Goal: Register for event/course

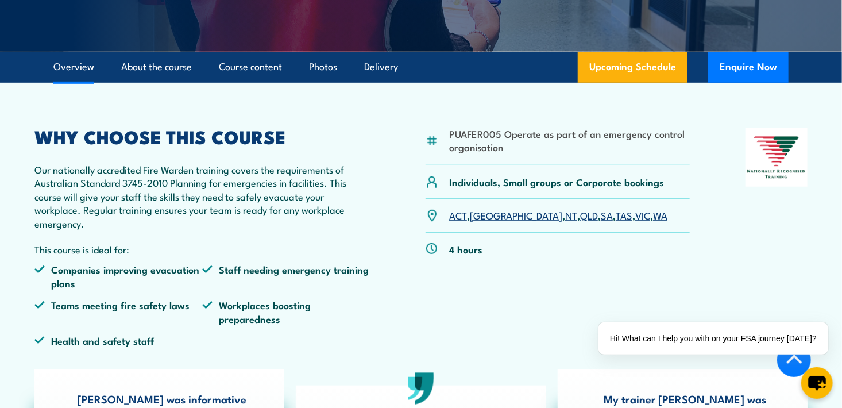
scroll to position [345, 0]
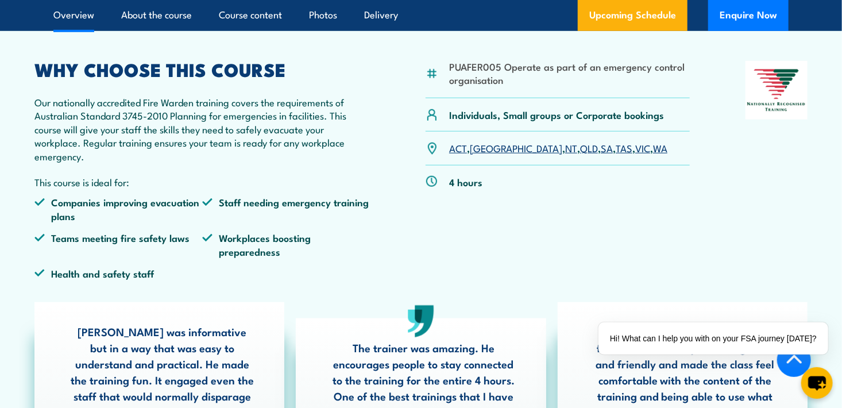
click at [635, 148] on link "VIC" at bounding box center [642, 148] width 15 height 14
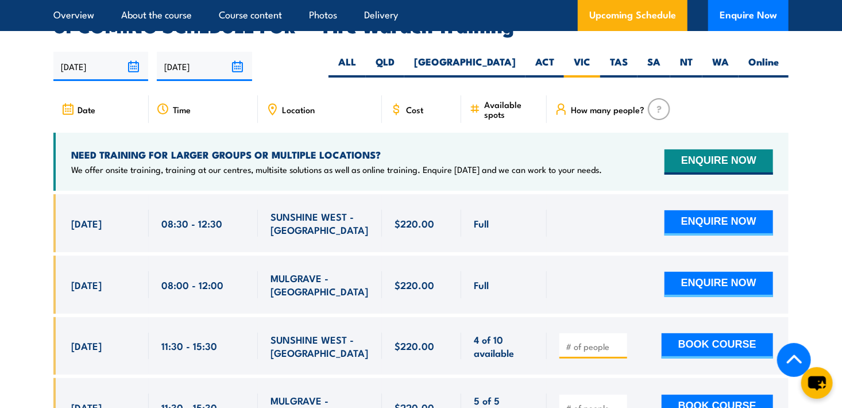
scroll to position [2078, 0]
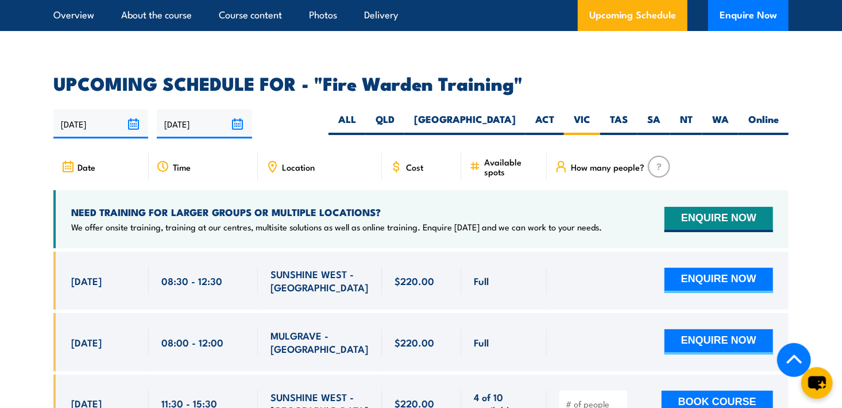
click at [304, 162] on span "Location" at bounding box center [298, 167] width 33 height 10
click at [171, 153] on div "Time" at bounding box center [203, 167] width 109 height 28
click at [275, 161] on icon at bounding box center [272, 166] width 7 height 10
drag, startPoint x: 303, startPoint y: 153, endPoint x: 309, endPoint y: 153, distance: 6.3
click at [309, 162] on span "Location" at bounding box center [298, 167] width 33 height 10
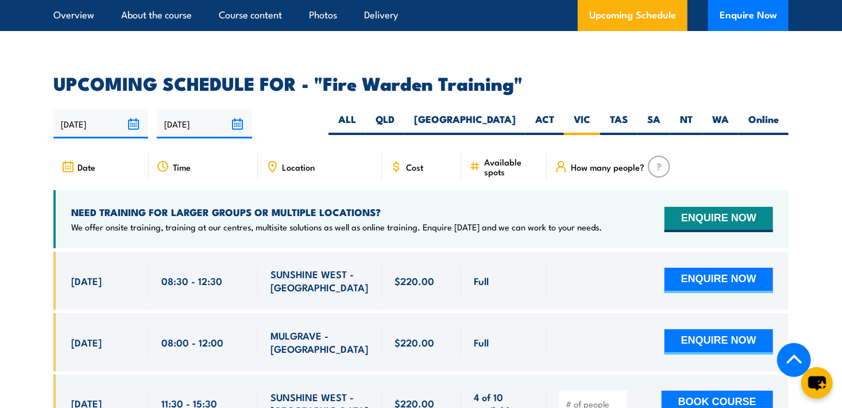
drag, startPoint x: 309, startPoint y: 153, endPoint x: 416, endPoint y: 153, distance: 107.4
click at [416, 162] on span "Cost" at bounding box center [414, 167] width 17 height 10
click at [493, 157] on span "Available spots" at bounding box center [511, 167] width 55 height 20
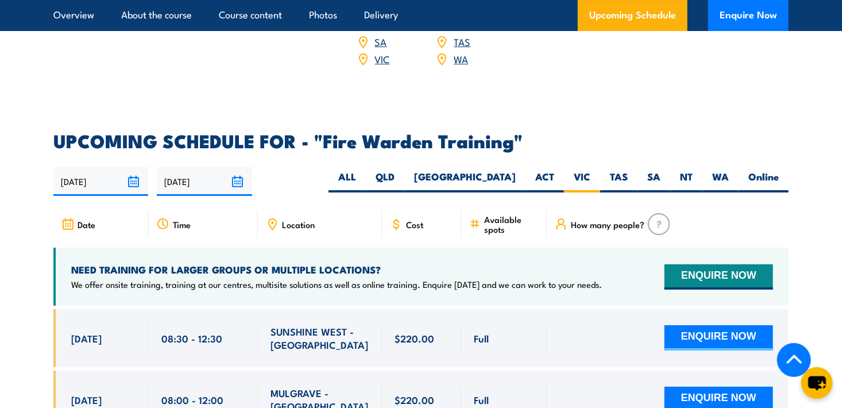
click at [474, 218] on icon at bounding box center [474, 224] width 11 height 13
click at [614, 219] on span "How many people?" at bounding box center [608, 224] width 74 height 10
click at [662, 213] on img at bounding box center [659, 224] width 22 height 22
click at [586, 219] on span "How many people?" at bounding box center [608, 224] width 74 height 10
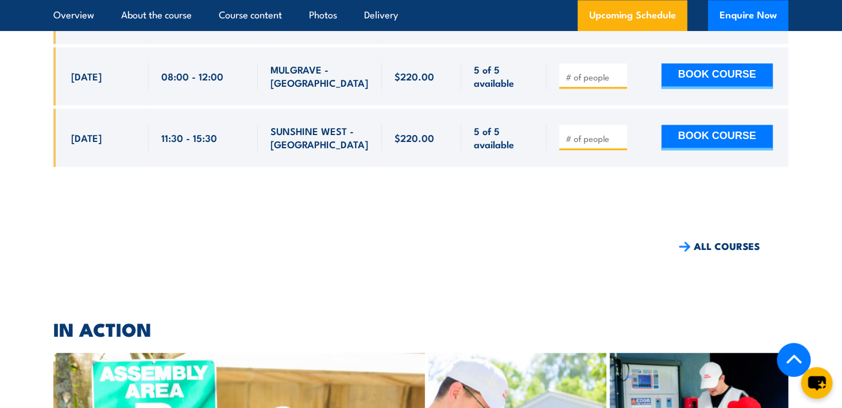
scroll to position [3285, 0]
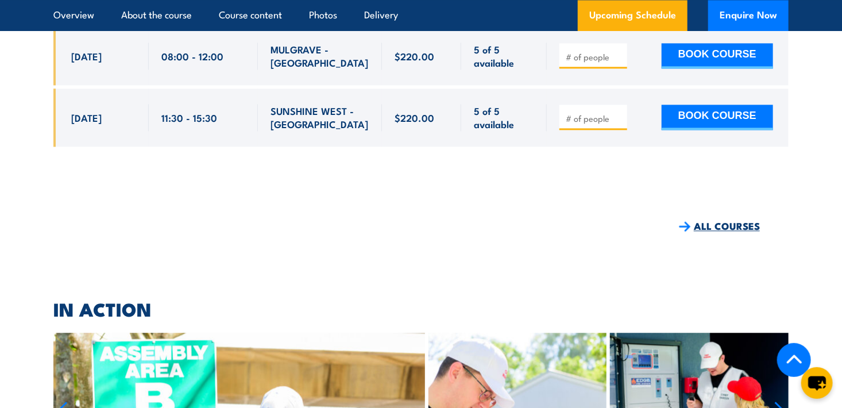
click at [712, 219] on link "ALL COURSES" at bounding box center [719, 225] width 81 height 13
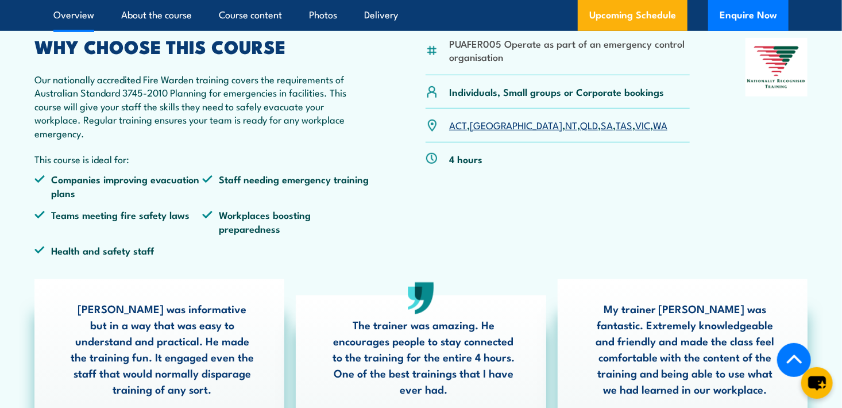
scroll to position [402, 0]
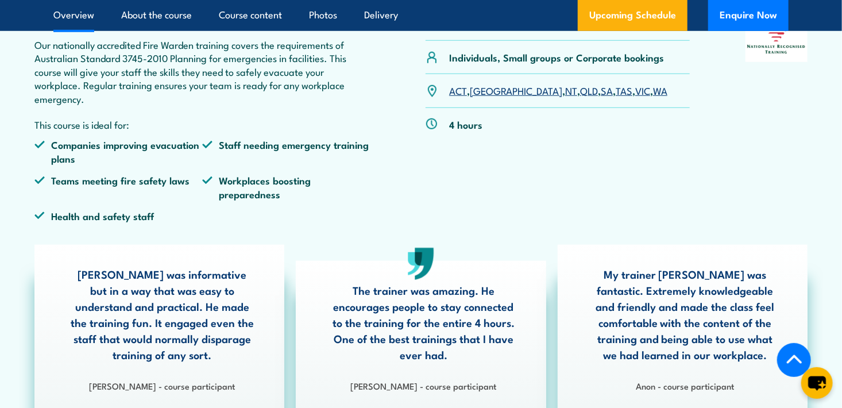
click at [635, 91] on link "VIC" at bounding box center [642, 90] width 15 height 14
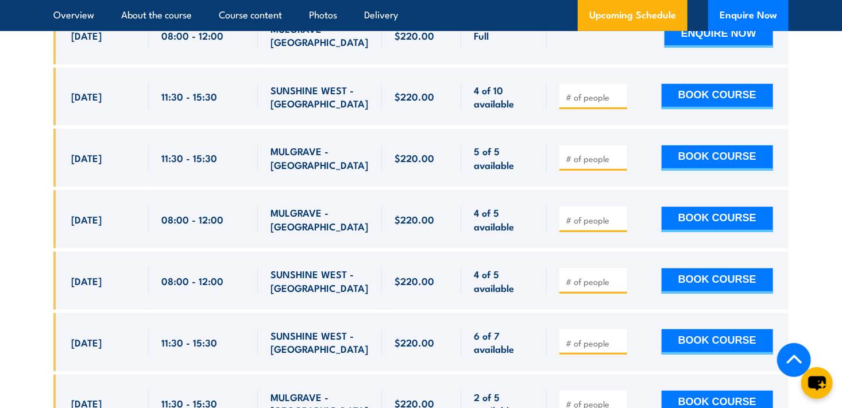
scroll to position [2366, 0]
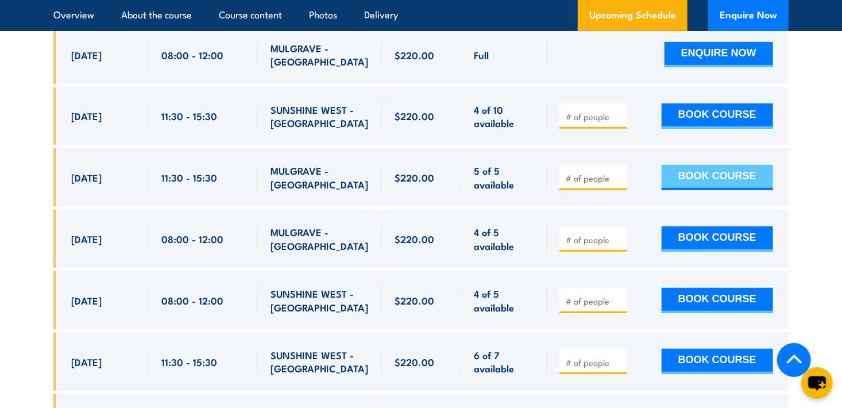
click at [715, 165] on button "BOOK COURSE" at bounding box center [717, 177] width 111 height 25
click at [609, 187] on div at bounding box center [668, 177] width 242 height 58
click at [588, 172] on input "number" at bounding box center [594, 177] width 57 height 11
type input "5"
click at [729, 165] on button "BOOK COURSE" at bounding box center [717, 177] width 111 height 25
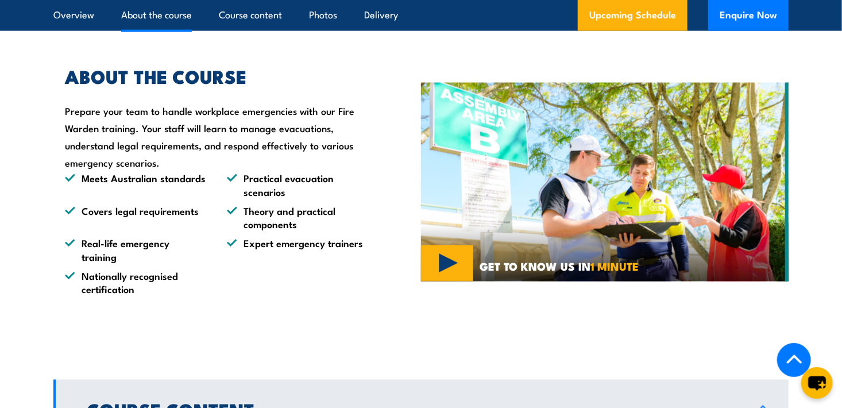
scroll to position [804, 0]
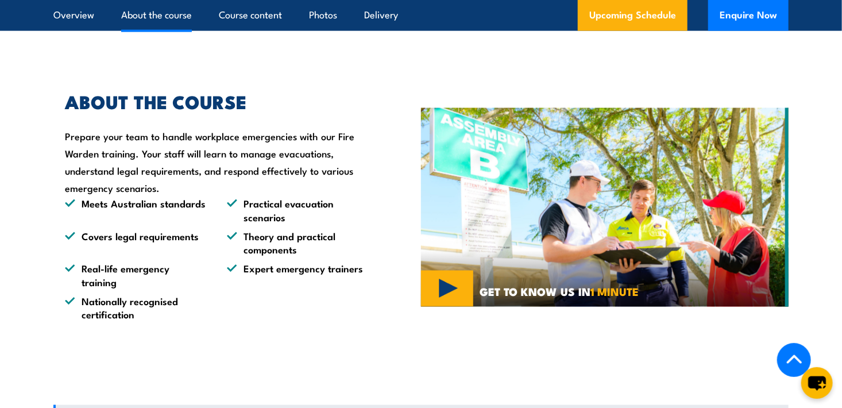
click at [446, 286] on img at bounding box center [605, 207] width 368 height 199
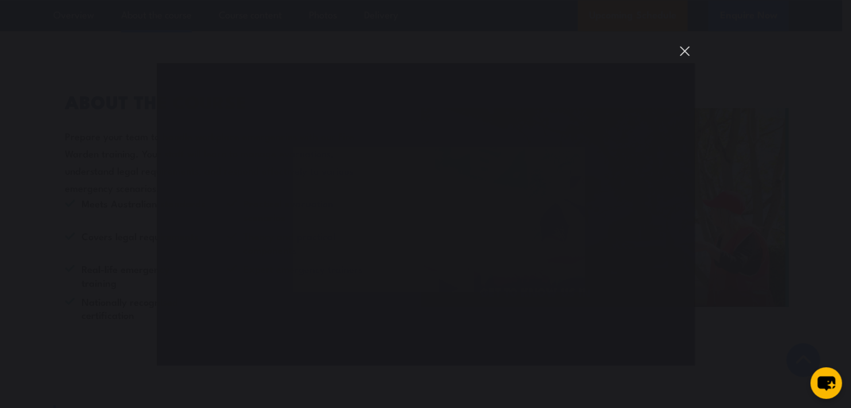
click at [684, 49] on button "You can close this modal content with the ESC key" at bounding box center [685, 51] width 20 height 20
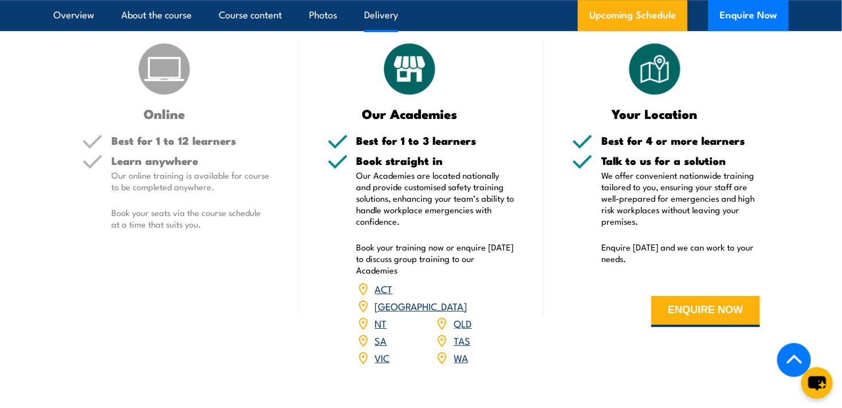
scroll to position [1723, 0]
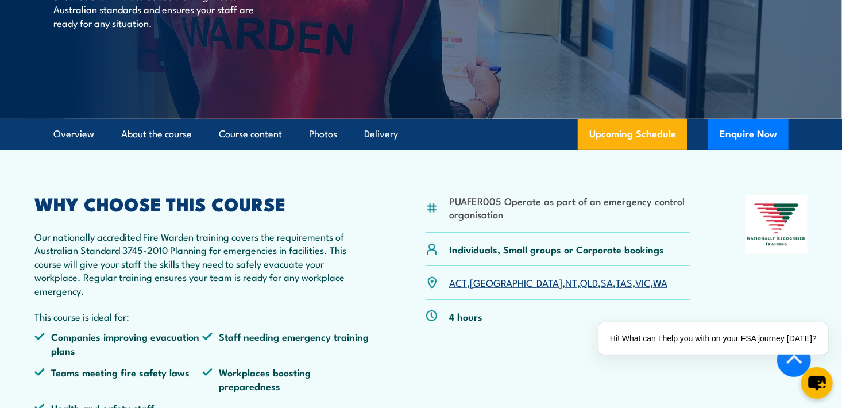
scroll to position [230, 0]
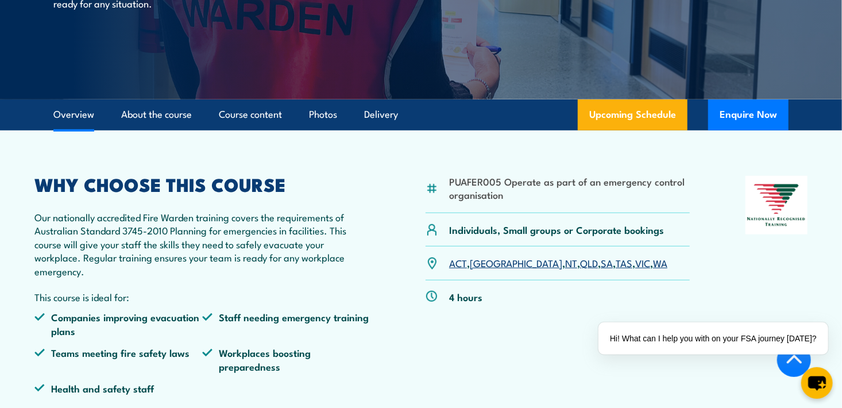
click at [635, 262] on link "VIC" at bounding box center [642, 263] width 15 height 14
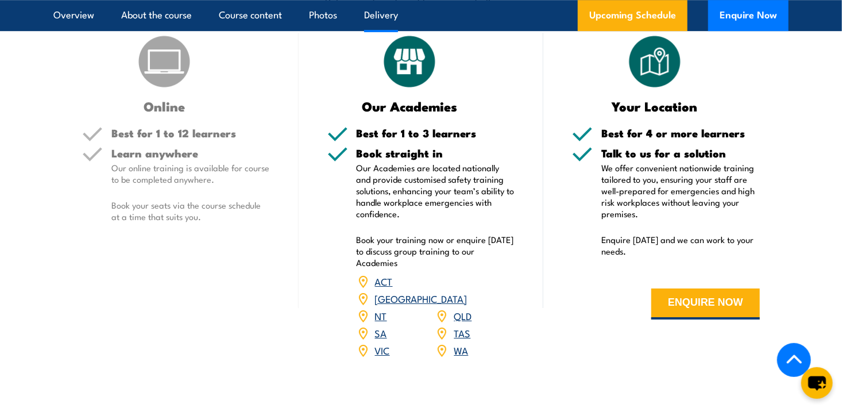
scroll to position [1676, 0]
